Goal: Task Accomplishment & Management: Manage account settings

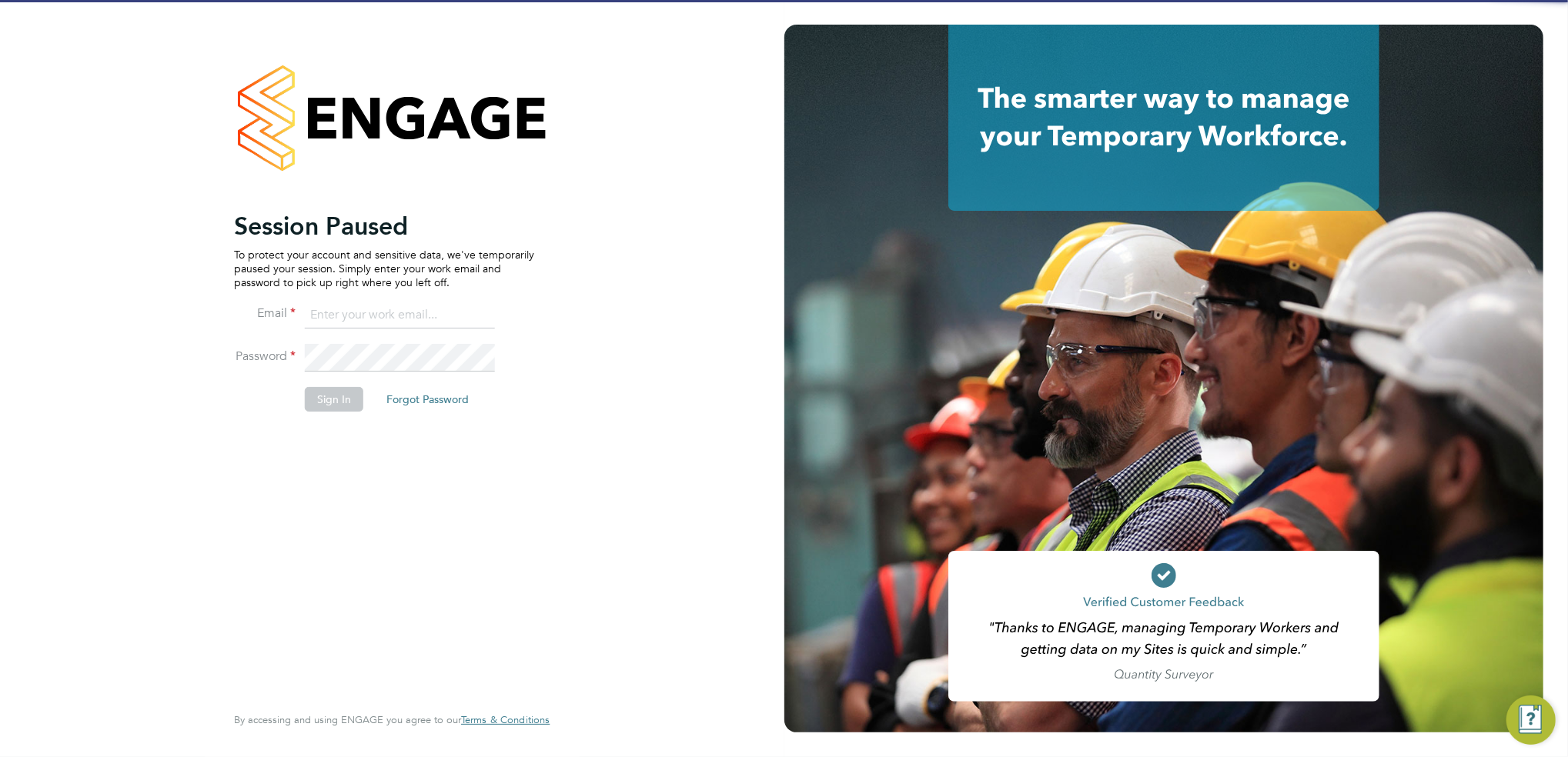
type input "Joanne@f-mead.com"
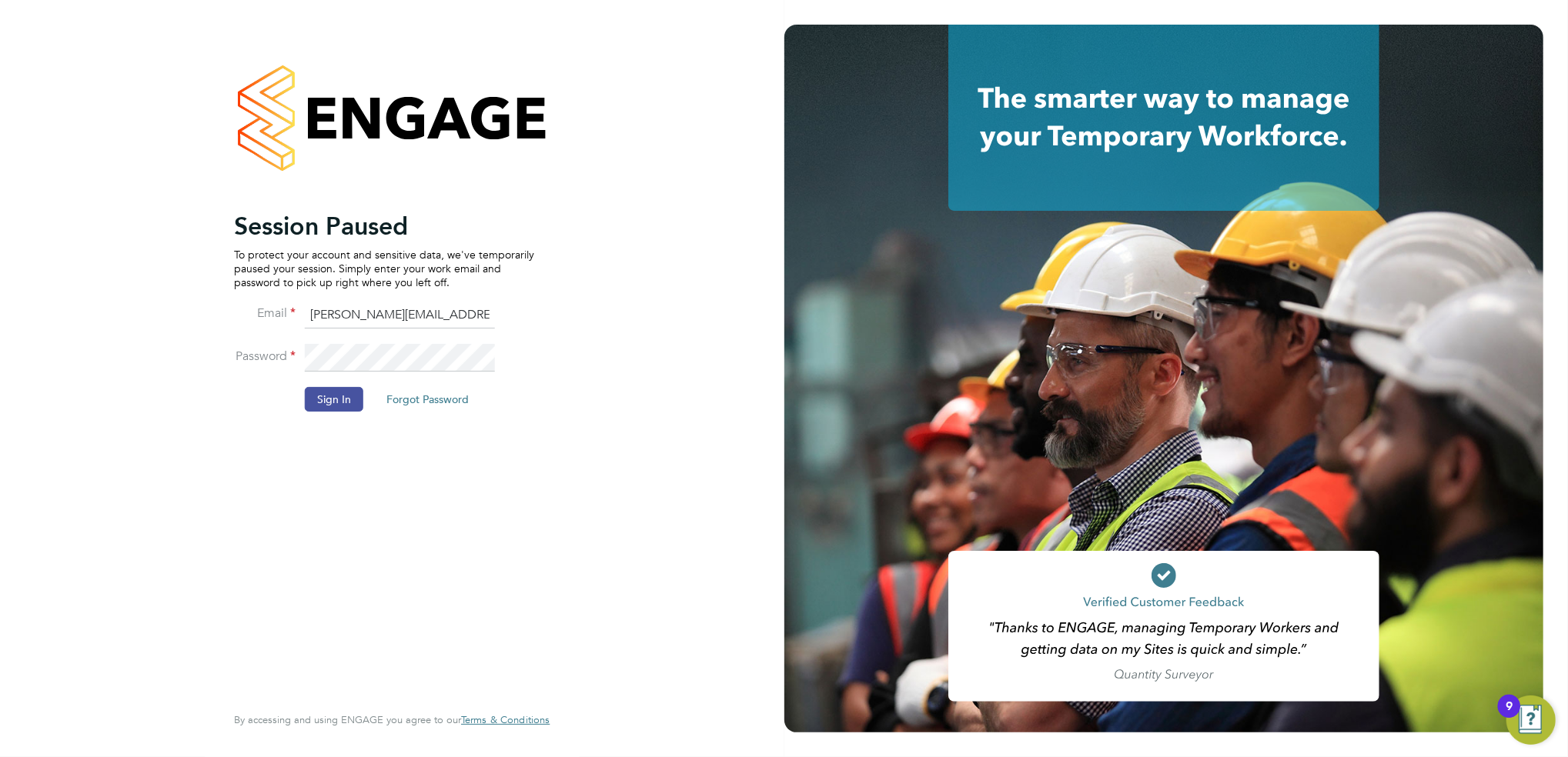
click at [323, 407] on button "Sign In" at bounding box center [334, 398] width 58 height 25
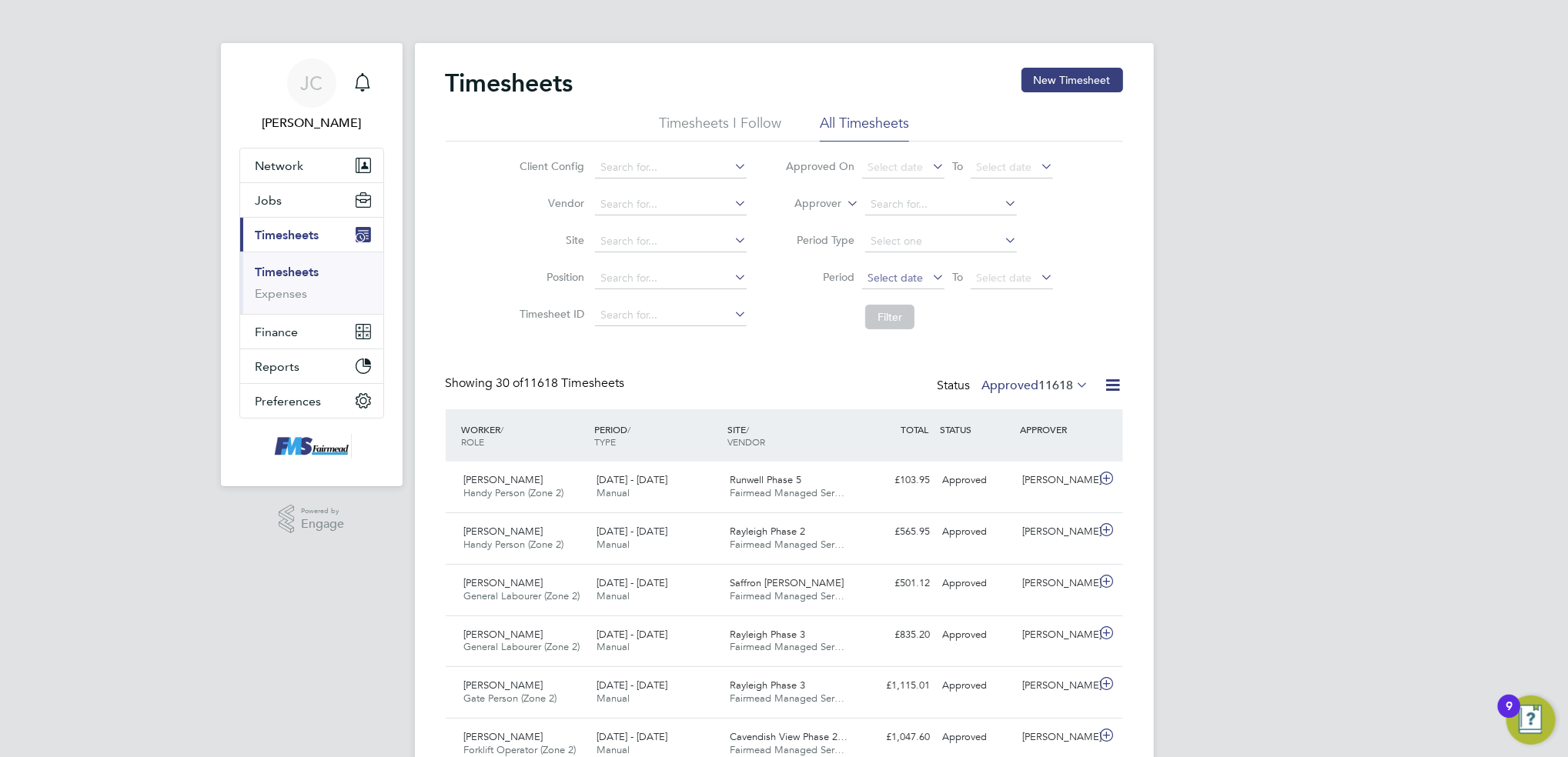
click at [902, 281] on span "Select date" at bounding box center [895, 277] width 55 height 14
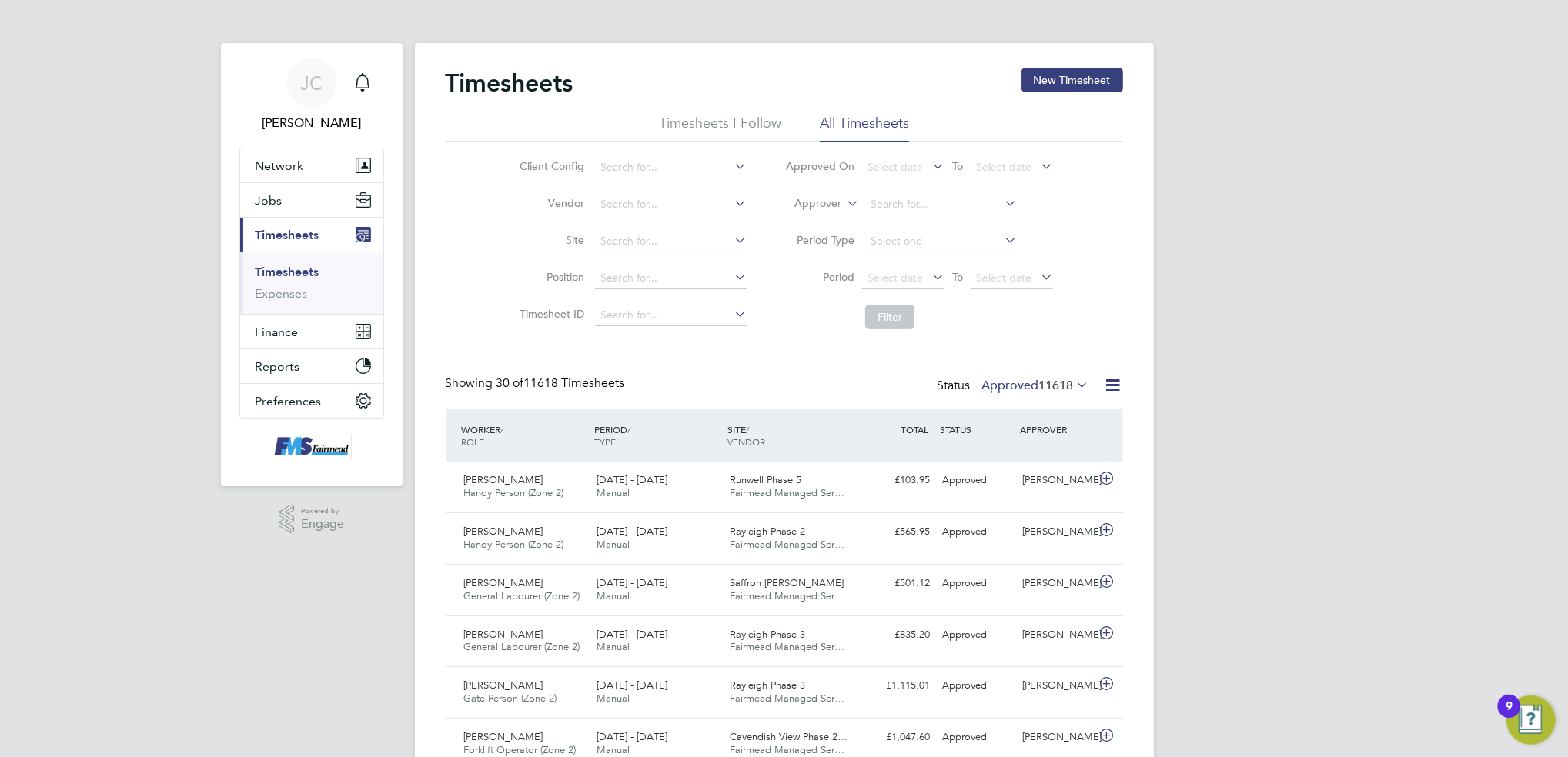
click at [855, 280] on li "Period Select date To Select date" at bounding box center [919, 279] width 306 height 37
click at [883, 278] on span "Select date" at bounding box center [895, 277] width 55 height 14
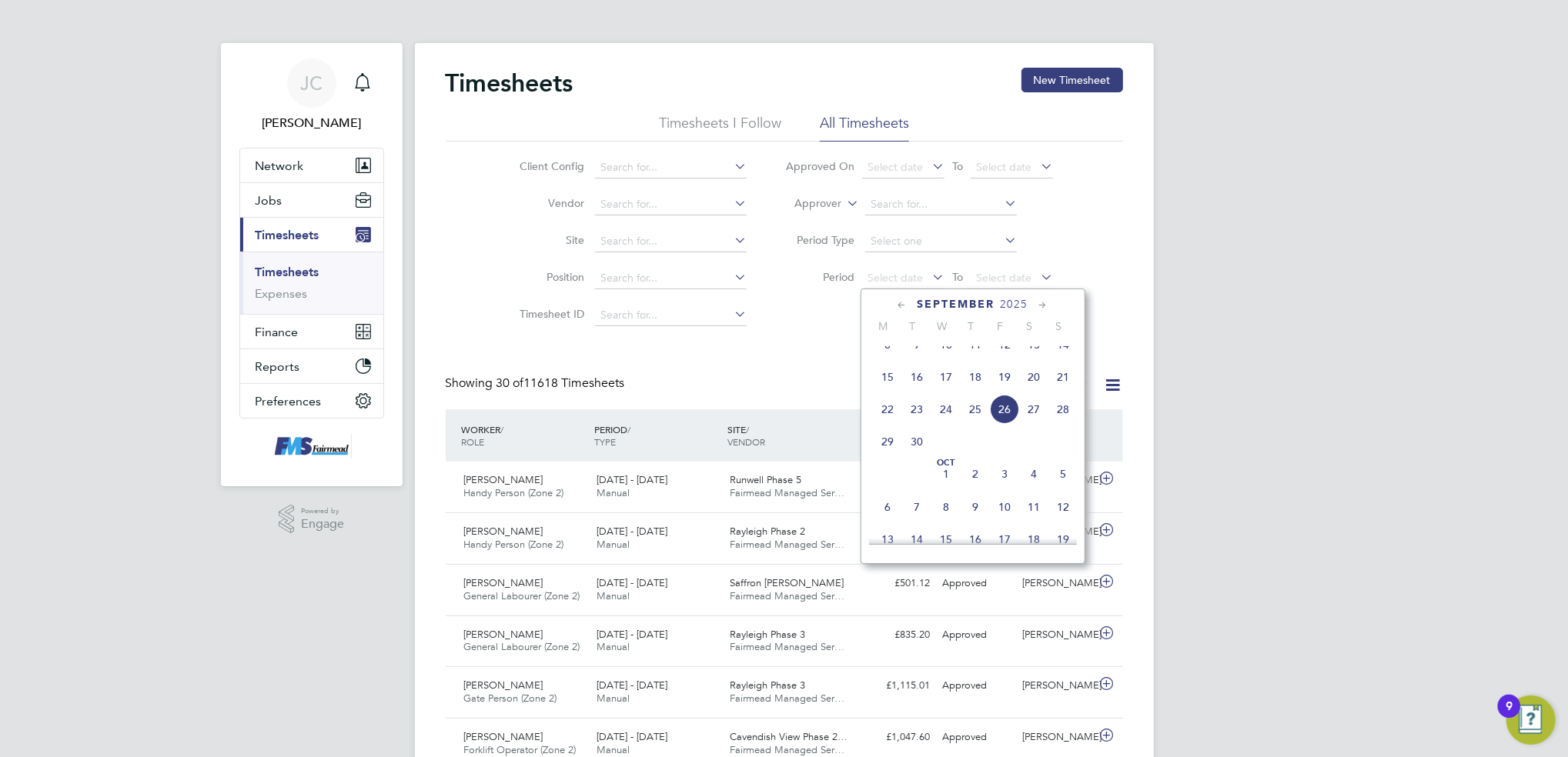
click at [890, 392] on span "15" at bounding box center [887, 377] width 29 height 29
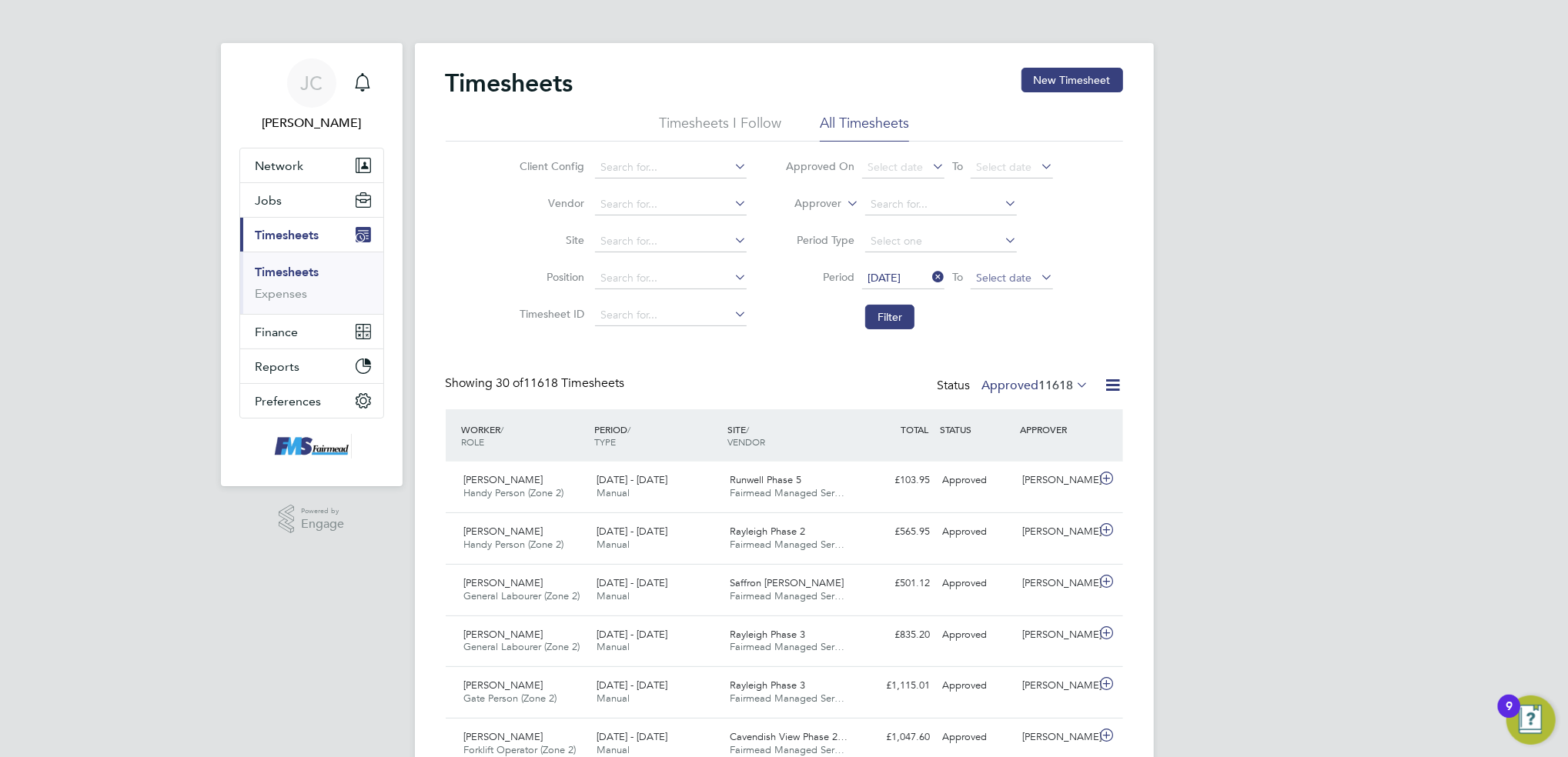
click at [1011, 278] on span "Select date" at bounding box center [1003, 277] width 55 height 14
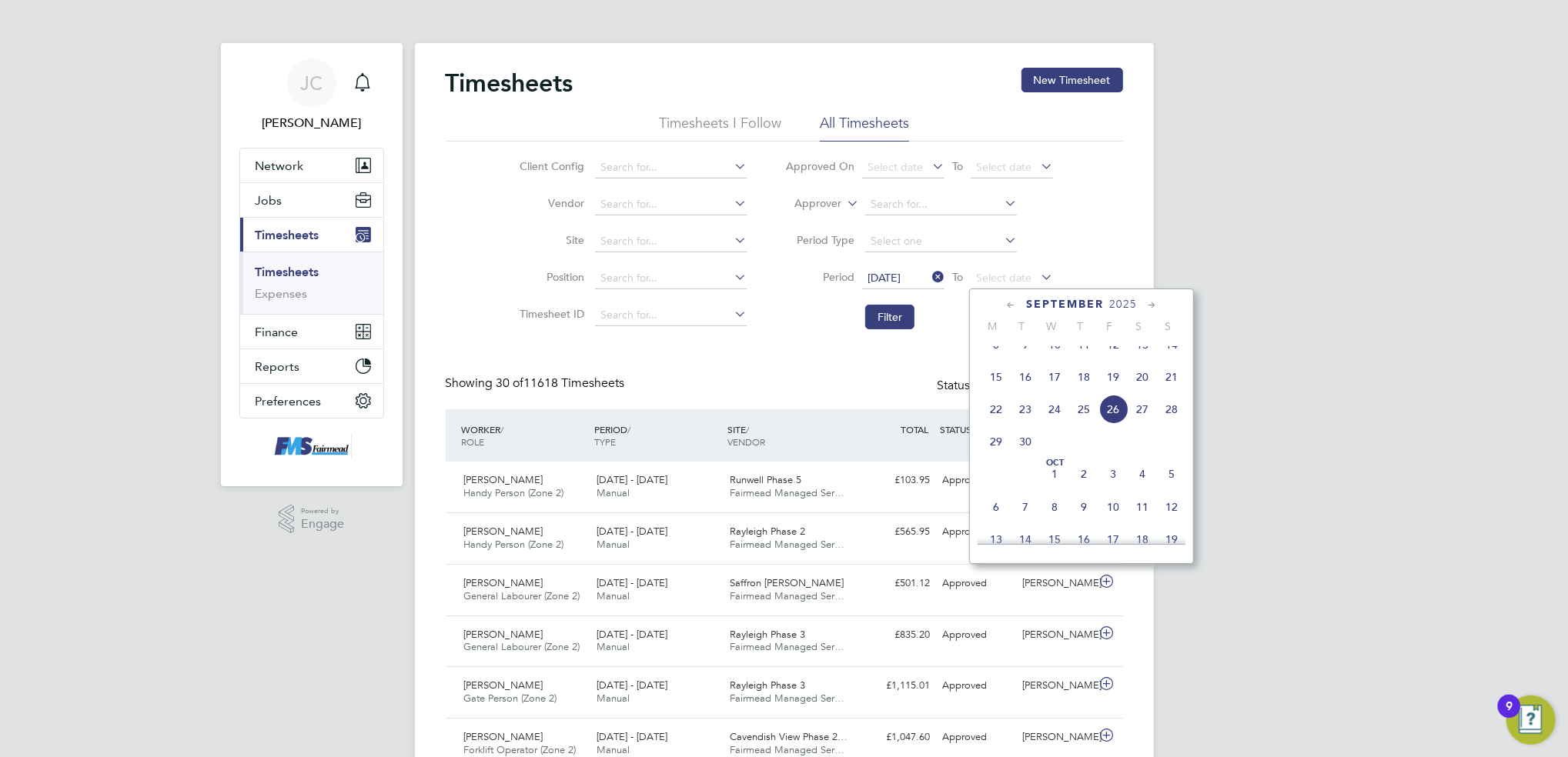
click at [1163, 392] on span "21" at bounding box center [1171, 377] width 29 height 29
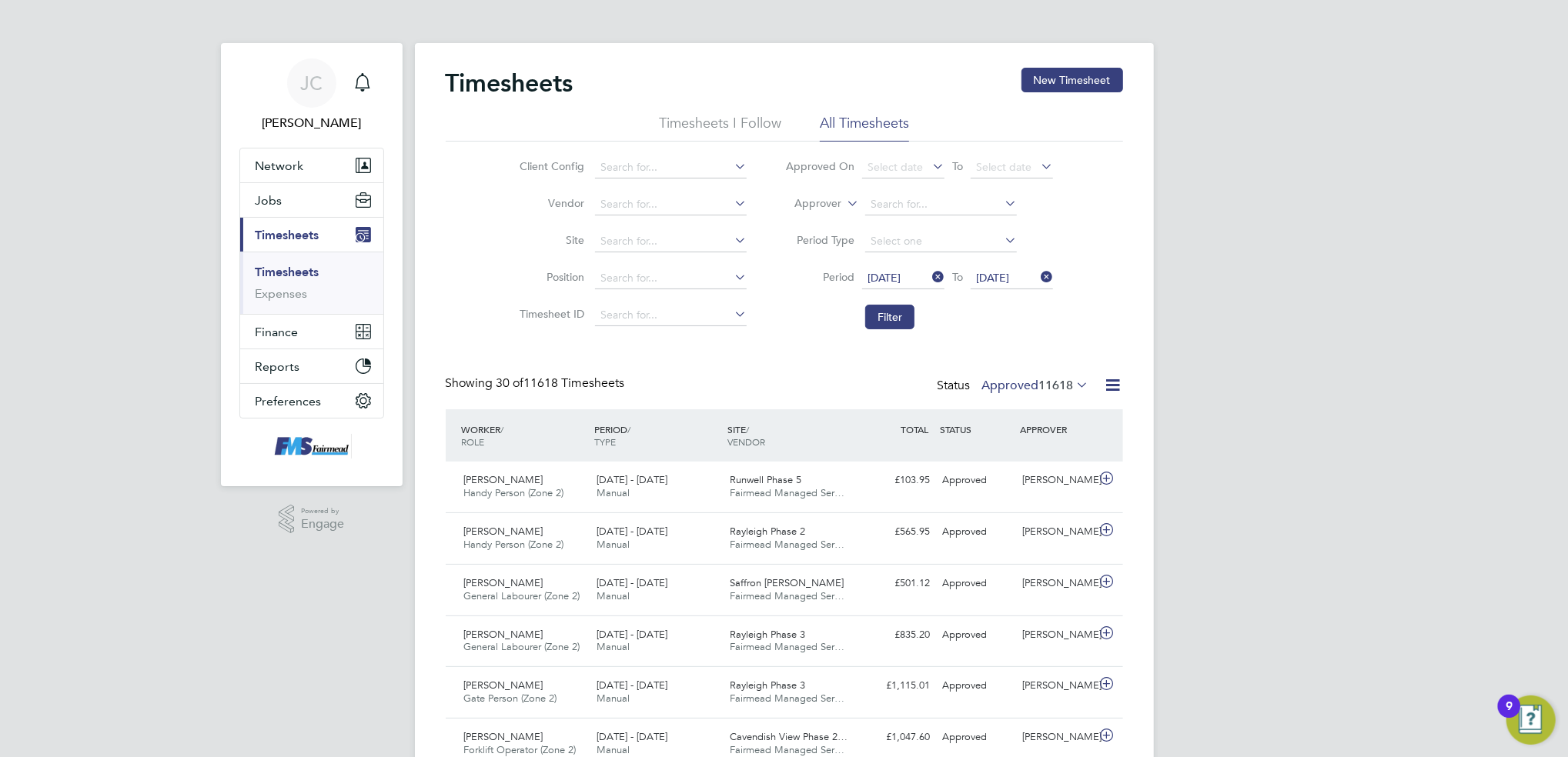
drag, startPoint x: 1270, startPoint y: 377, endPoint x: 1049, endPoint y: 377, distance: 221.0
click at [876, 325] on button "Filter" at bounding box center [890, 317] width 49 height 25
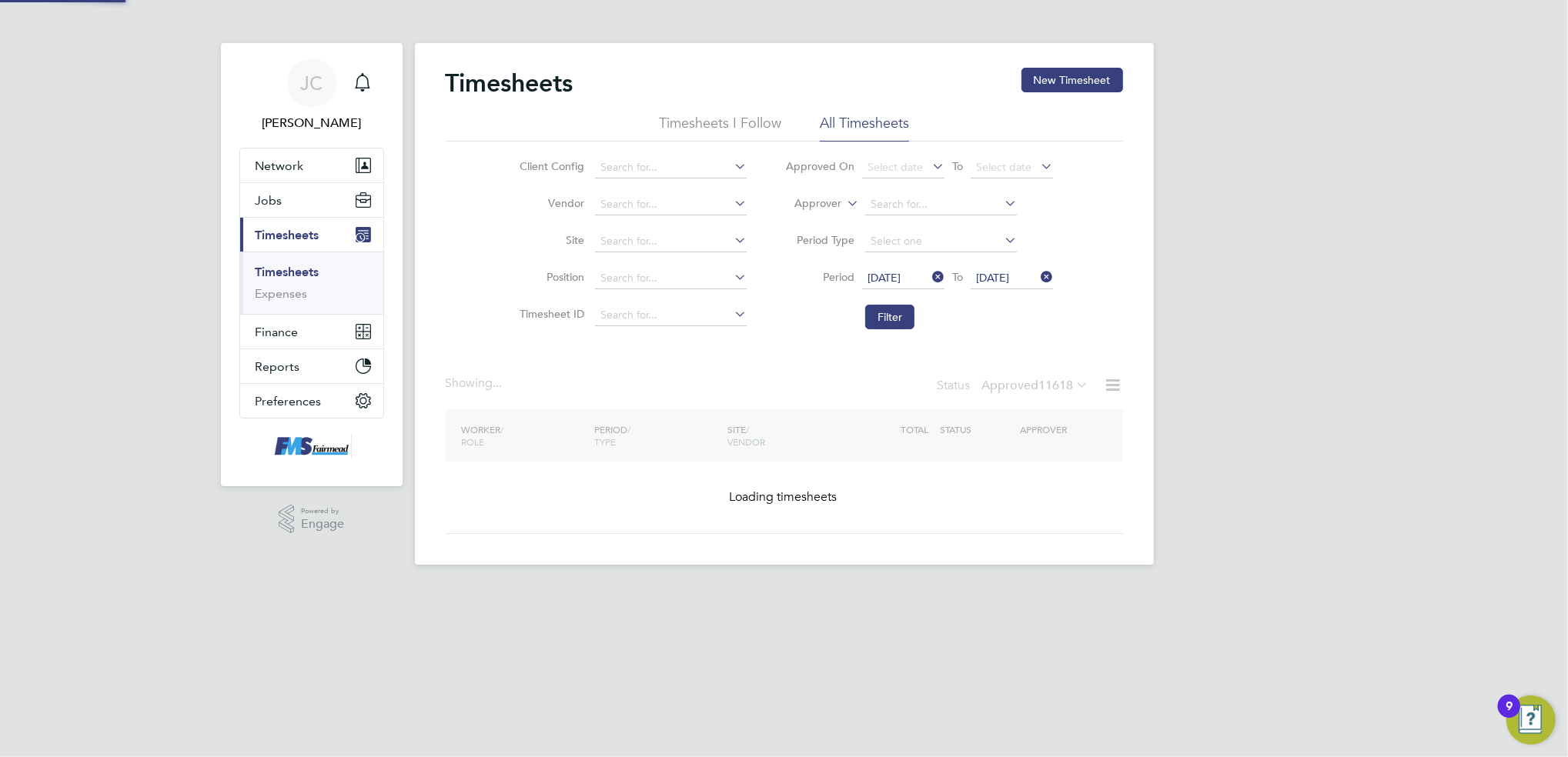
click at [1258, 336] on div "[PERSON_NAME] Notifications Applications: Network Team Members Businesses Sites…" at bounding box center [784, 294] width 1568 height 589
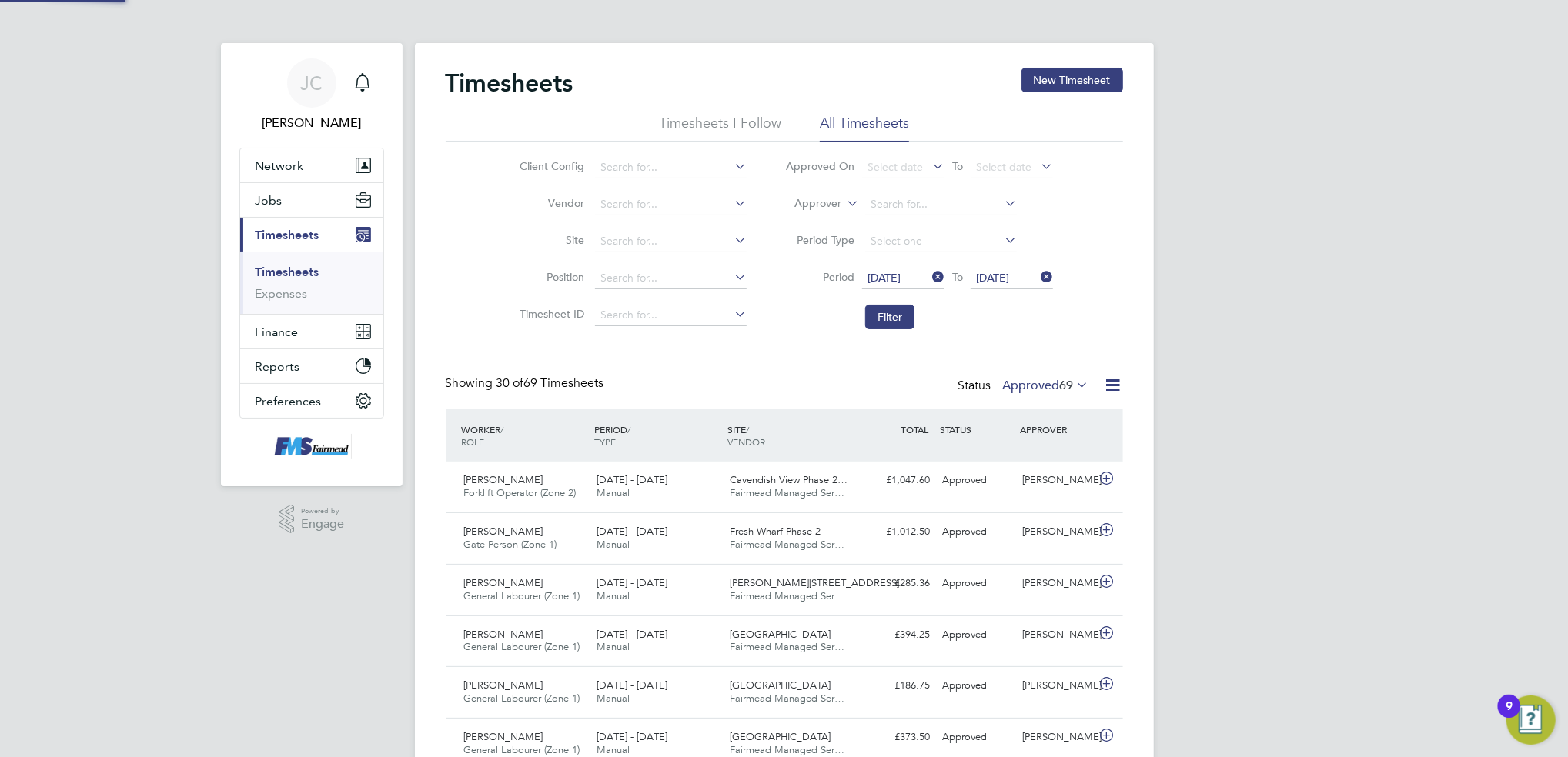
scroll to position [38, 133]
click at [1062, 382] on span "69" at bounding box center [1067, 385] width 14 height 15
click at [1057, 453] on li "Submitted" at bounding box center [1037, 456] width 71 height 22
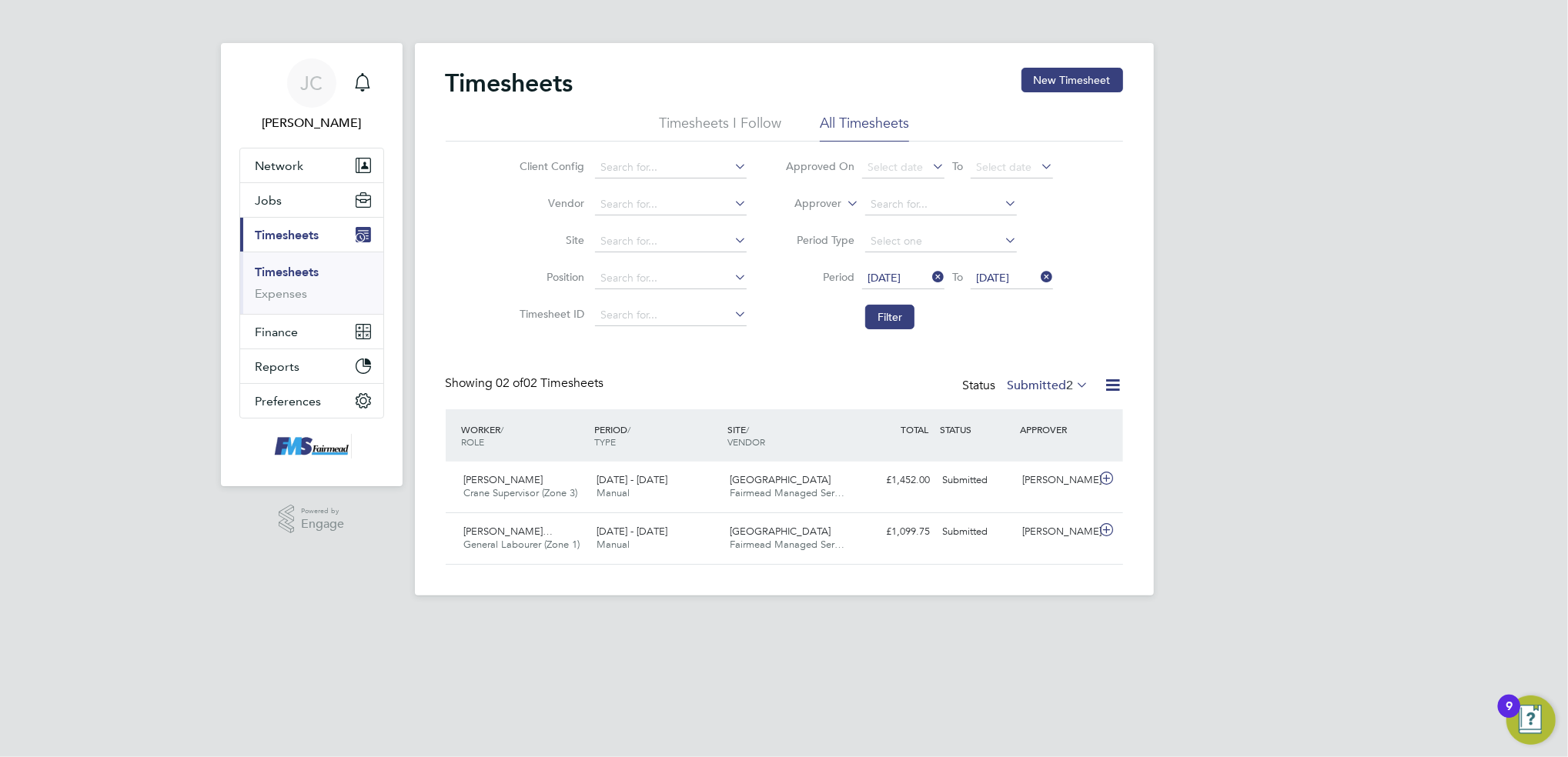
click at [1247, 443] on div "[PERSON_NAME] Notifications Applications: Network Team Members Businesses Sites…" at bounding box center [784, 310] width 1568 height 620
